Goal: Understand process/instructions: Learn how to perform a task or action

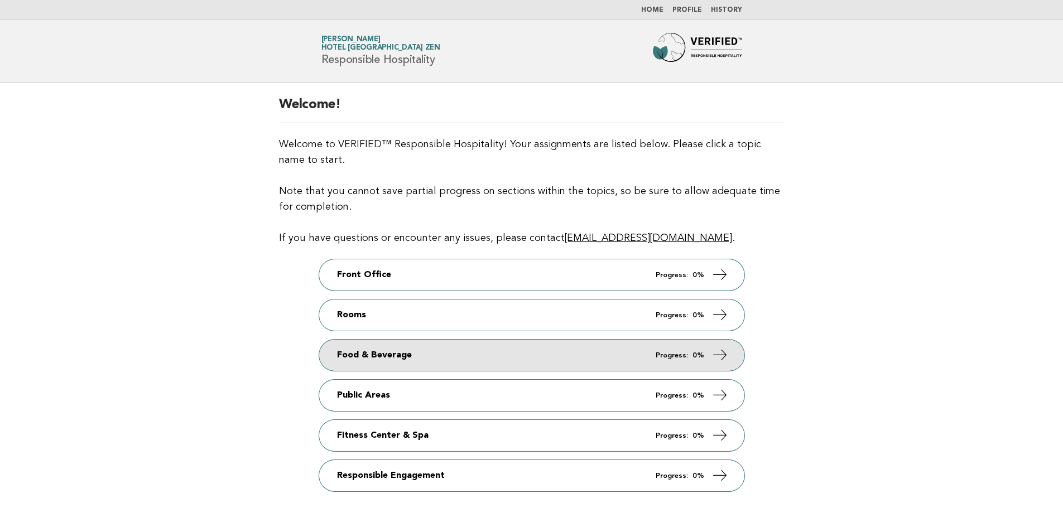
click at [438, 362] on link "Food & Beverage Progress: 0%" at bounding box center [531, 355] width 425 height 31
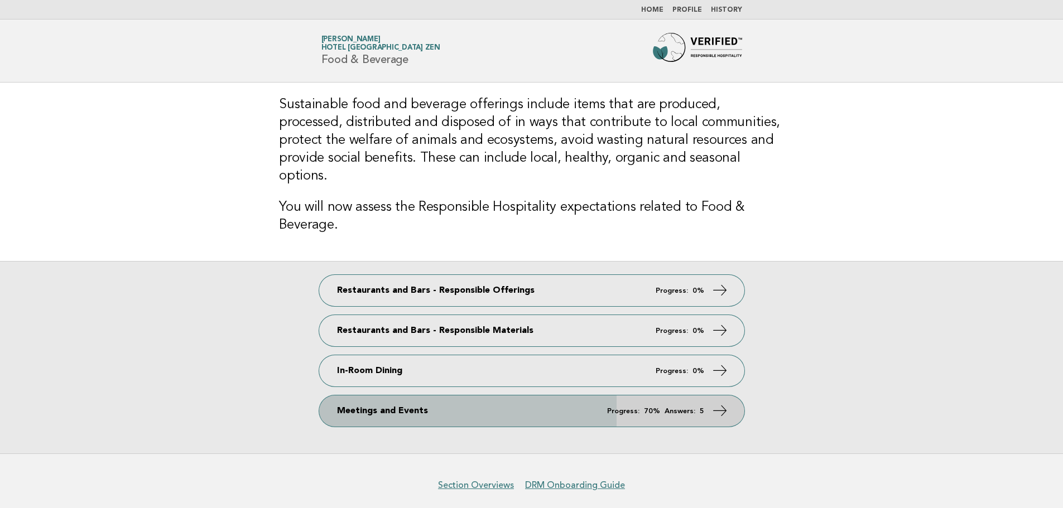
click at [404, 398] on link "Meetings and Events Progress: 70% Answers: 5" at bounding box center [531, 411] width 425 height 31
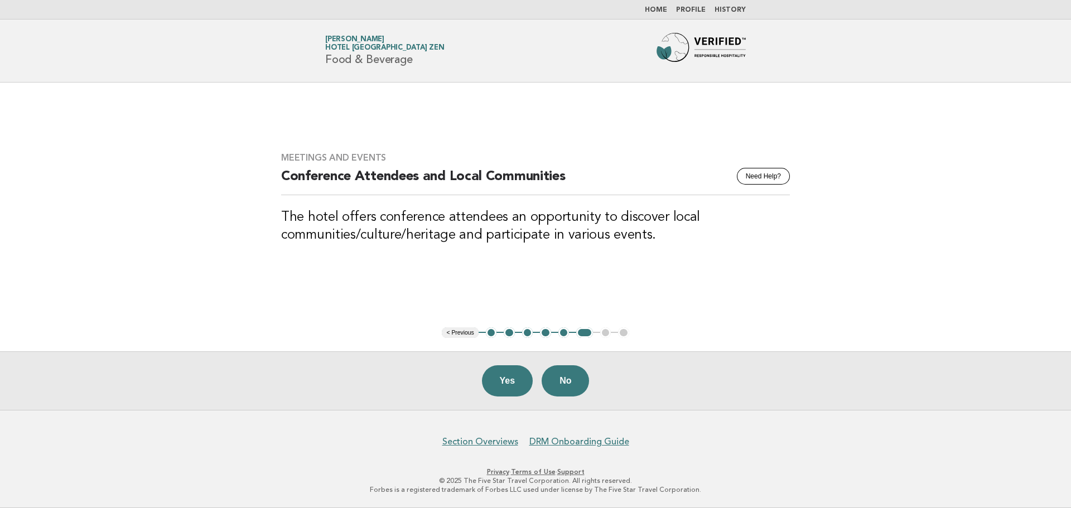
click at [508, 331] on button "2" at bounding box center [509, 332] width 11 height 11
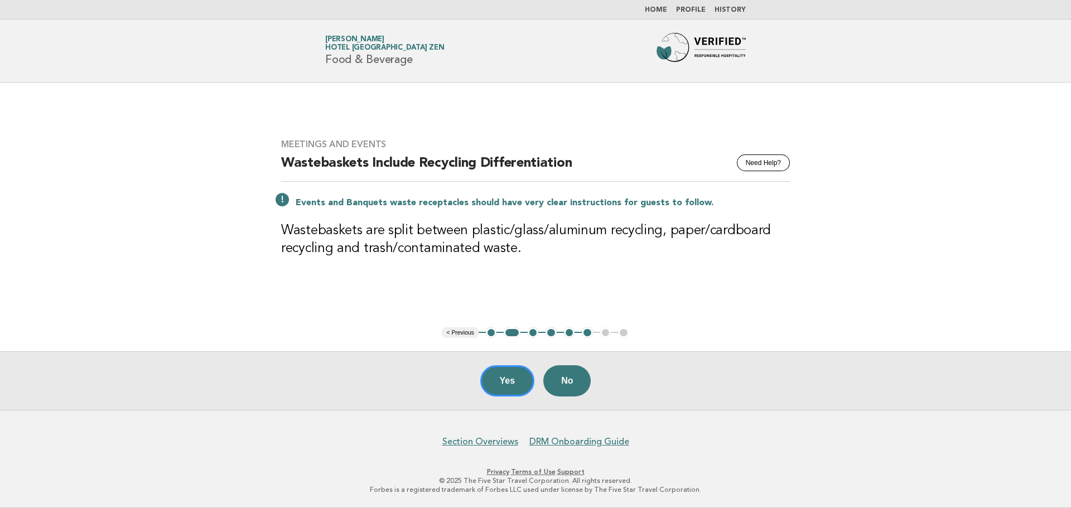
click at [531, 335] on button "3" at bounding box center [533, 332] width 11 height 11
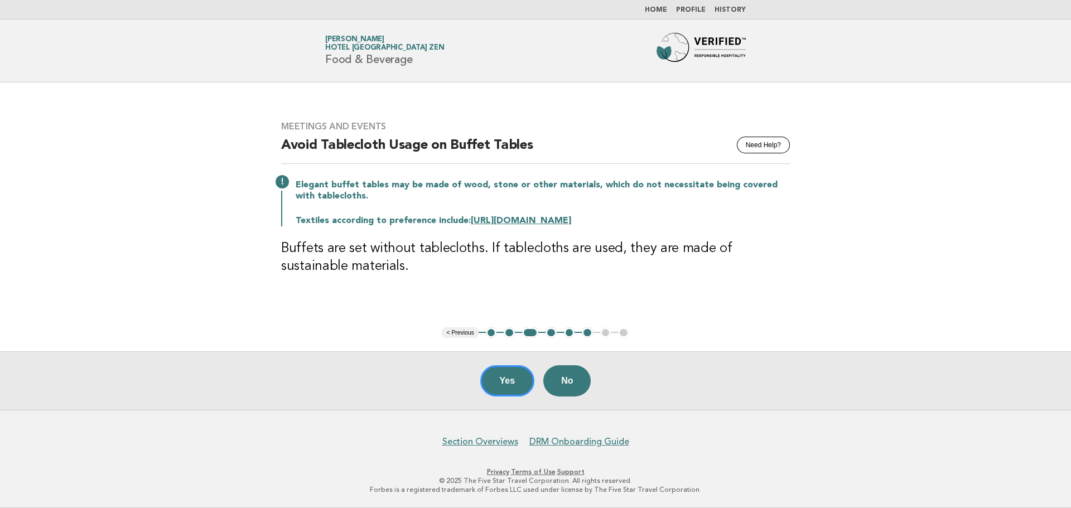
click at [551, 333] on button "4" at bounding box center [551, 332] width 11 height 11
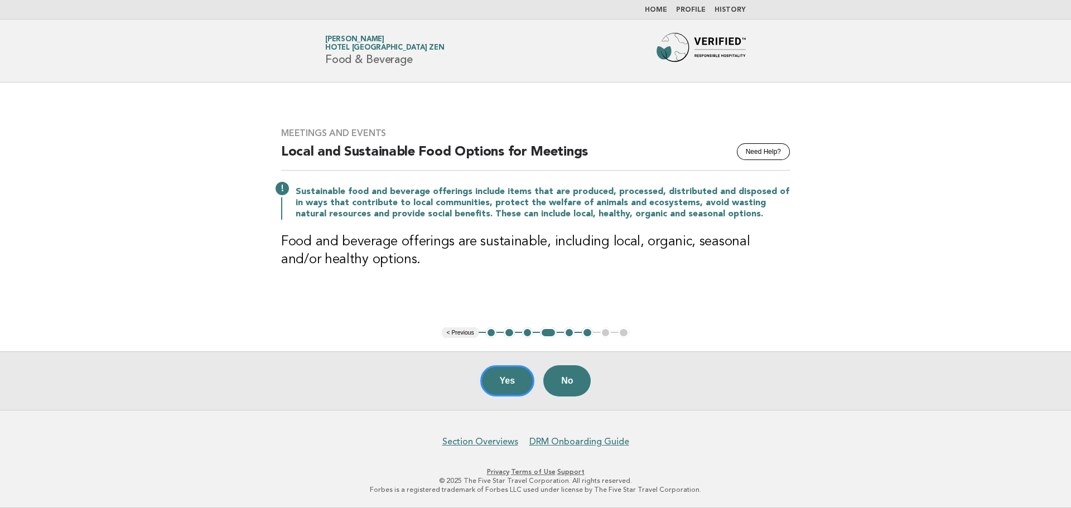
click at [565, 335] on button "5" at bounding box center [569, 332] width 11 height 11
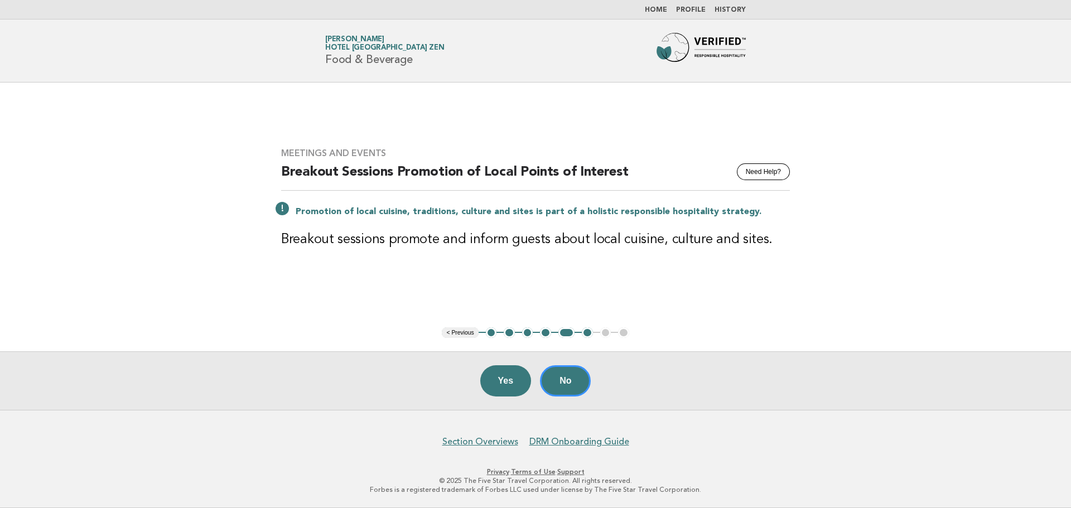
click at [582, 332] on button "6" at bounding box center [587, 332] width 11 height 11
